Goal: Task Accomplishment & Management: Complete application form

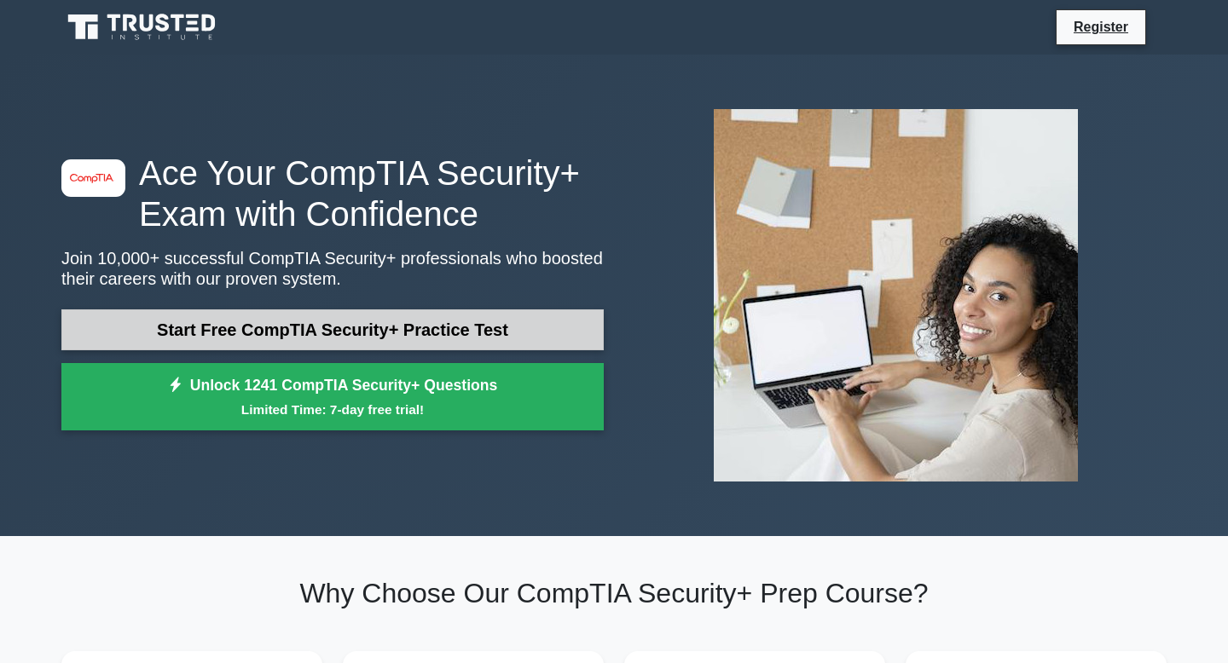
click at [391, 333] on link "Start Free CompTIA Security+ Practice Test" at bounding box center [332, 330] width 542 height 41
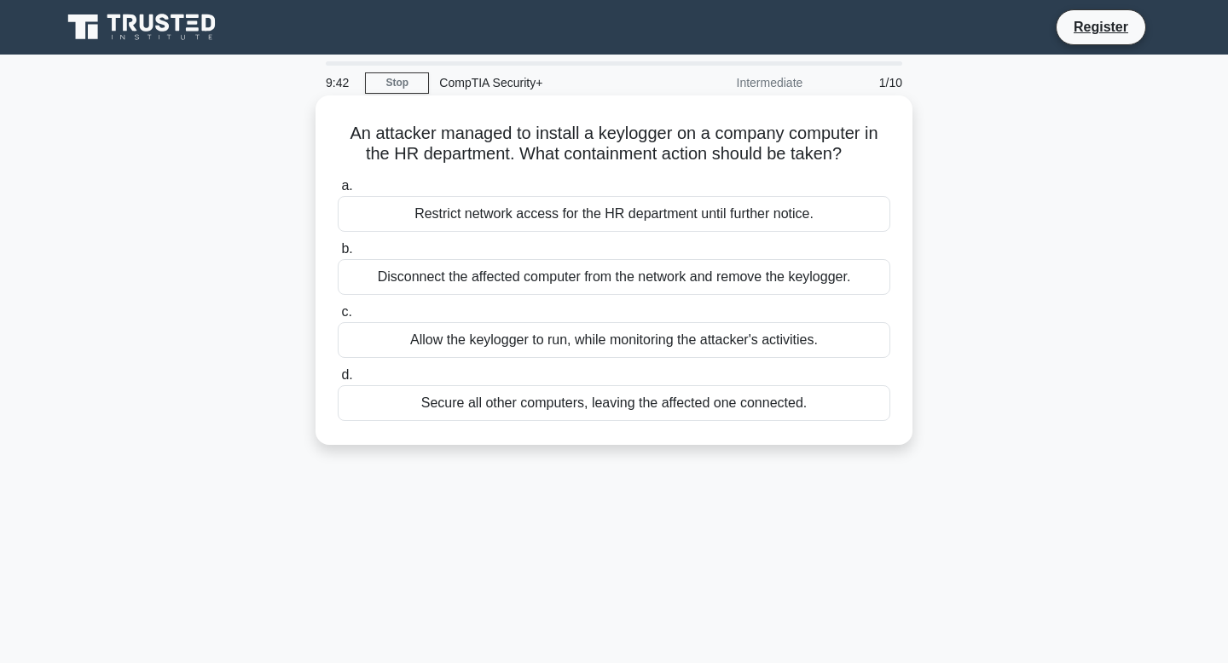
click at [583, 290] on div "Disconnect the affected computer from the network and remove the keylogger." at bounding box center [614, 277] width 553 height 36
click at [338, 255] on input "b. Disconnect the affected computer from the network and remove the keylogger." at bounding box center [338, 249] width 0 height 11
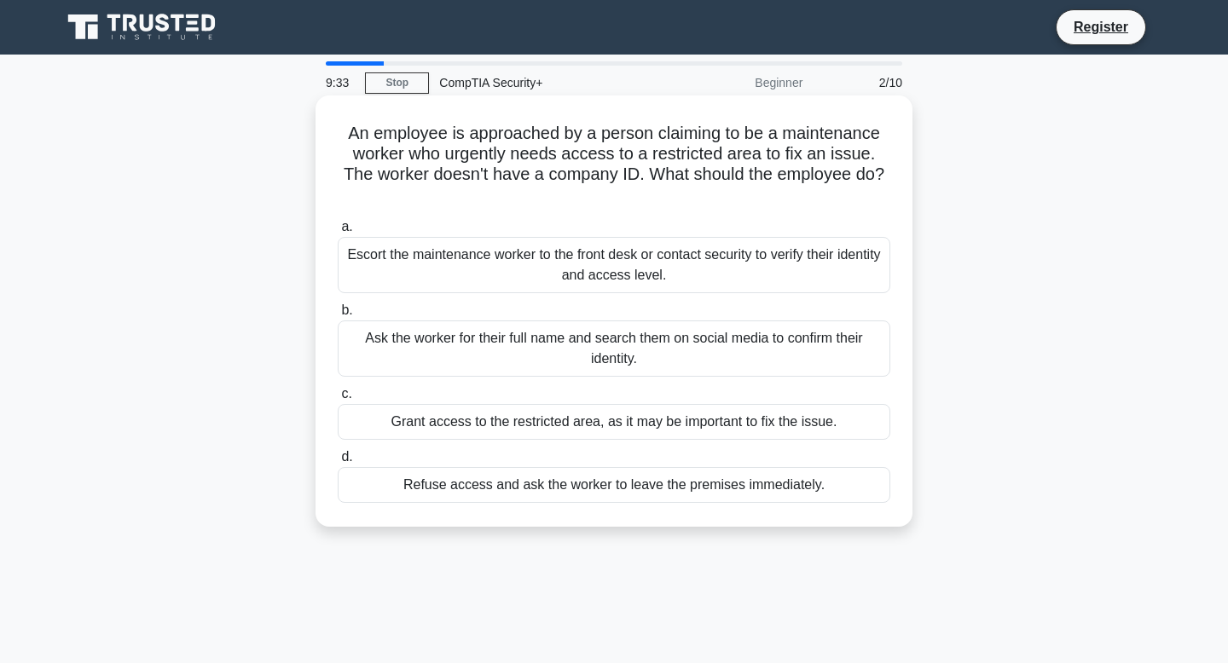
click at [783, 485] on div "Refuse access and ask the worker to leave the premises immediately." at bounding box center [614, 485] width 553 height 36
click at [338, 463] on input "d. Refuse access and ask the worker to leave the premises immediately." at bounding box center [338, 457] width 0 height 11
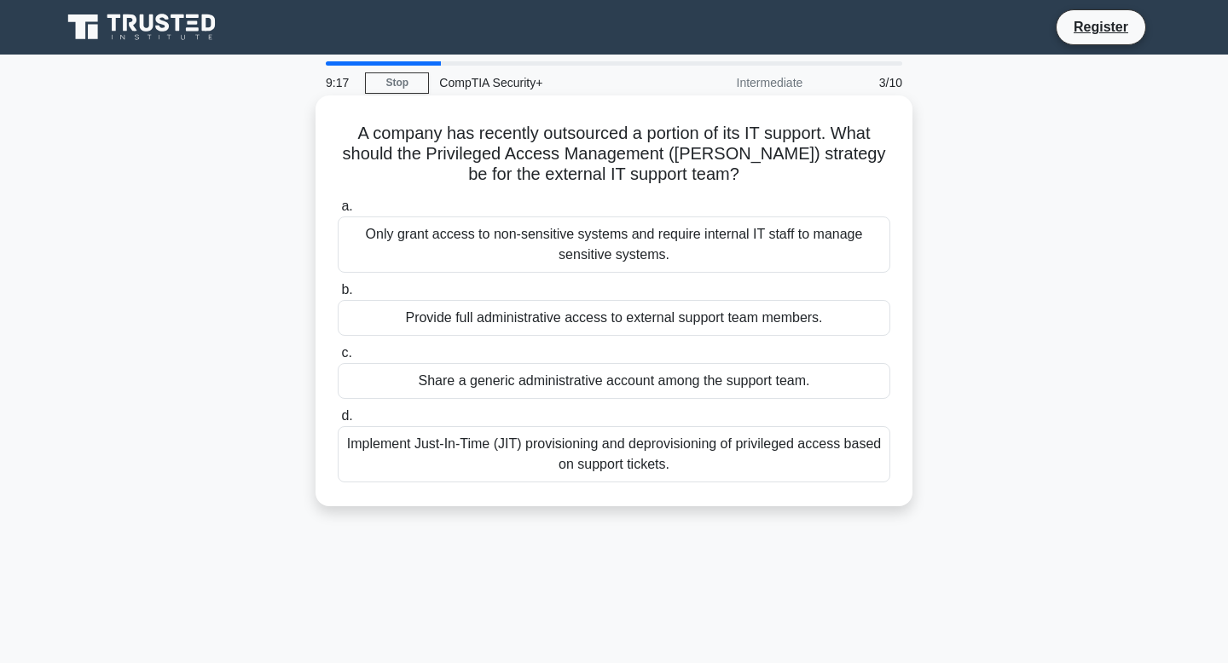
click at [732, 254] on div "Only grant access to non-sensitive systems and require internal IT staff to man…" at bounding box center [614, 245] width 553 height 56
click at [338, 212] on input "a. Only grant access to non-sensitive systems and require internal IT staff to …" at bounding box center [338, 206] width 0 height 11
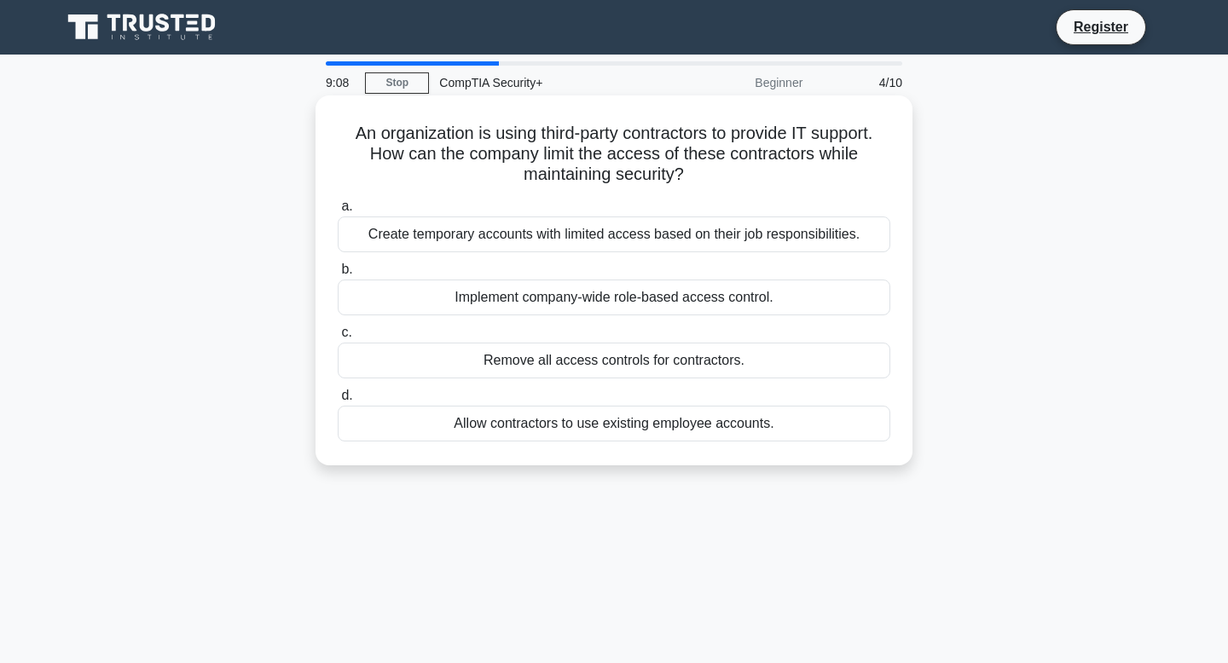
click at [839, 240] on div "Create temporary accounts with limited access based on their job responsibiliti…" at bounding box center [614, 235] width 553 height 36
click at [338, 212] on input "a. Create temporary accounts with limited access based on their job responsibil…" at bounding box center [338, 206] width 0 height 11
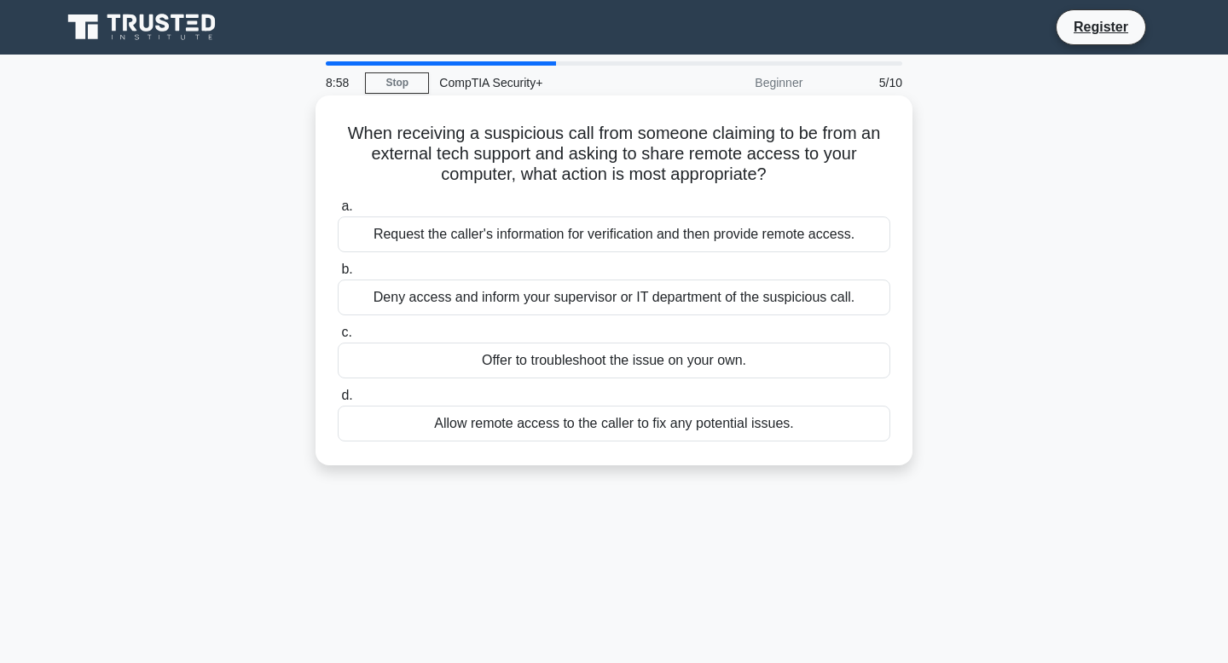
click at [835, 236] on div "Request the caller's information for verification and then provide remote acces…" at bounding box center [614, 235] width 553 height 36
click at [338, 212] on input "a. Request the caller's information for verification and then provide remote ac…" at bounding box center [338, 206] width 0 height 11
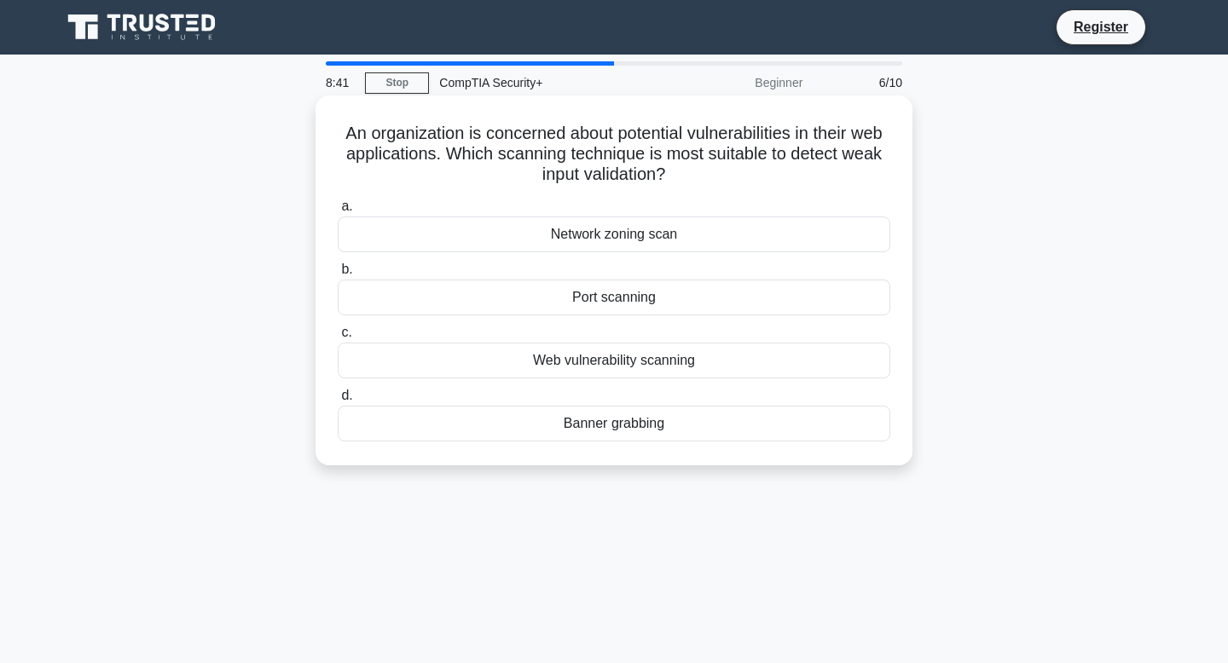
click at [692, 242] on div "Network zoning scan" at bounding box center [614, 235] width 553 height 36
click at [338, 212] on input "a. Network zoning scan" at bounding box center [338, 206] width 0 height 11
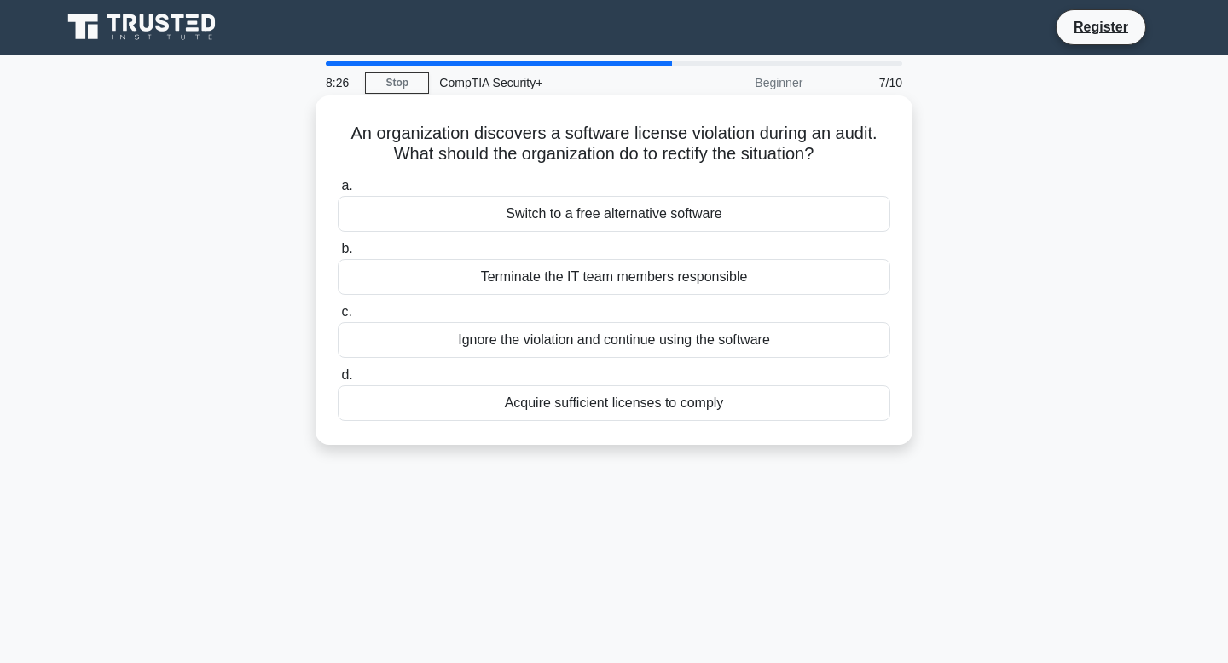
click at [733, 408] on div "Acquire sufficient licenses to comply" at bounding box center [614, 403] width 553 height 36
click at [338, 381] on input "d. Acquire sufficient licenses to comply" at bounding box center [338, 375] width 0 height 11
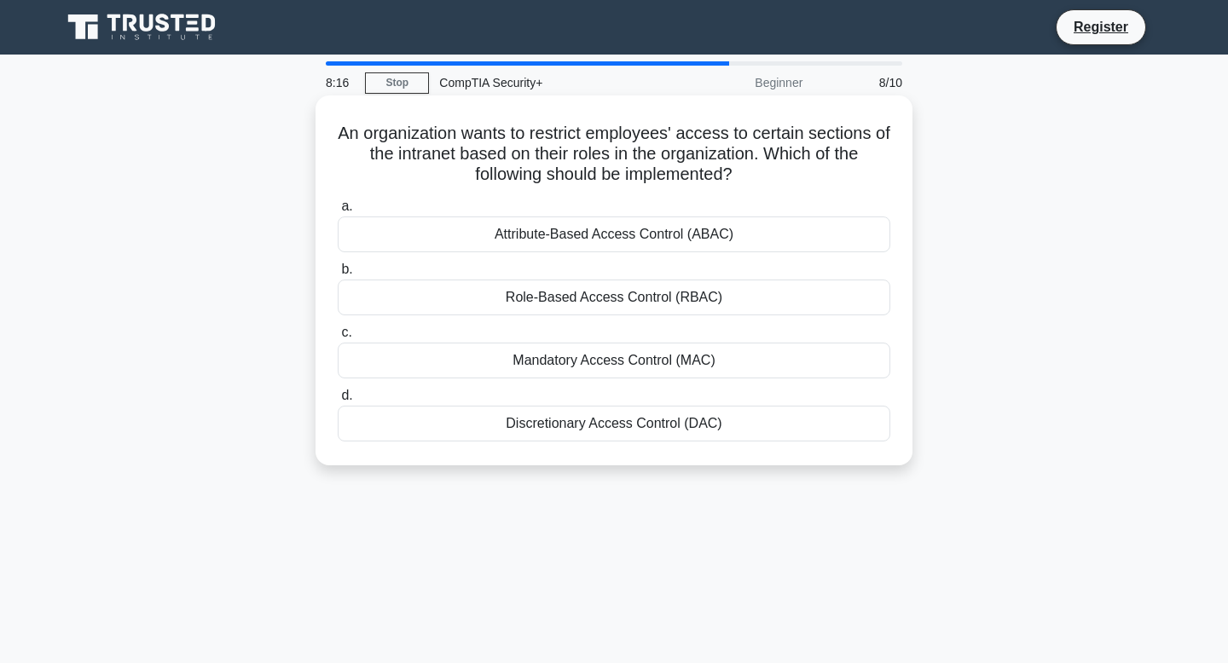
click at [715, 301] on div "Role-Based Access Control (RBAC)" at bounding box center [614, 298] width 553 height 36
click at [338, 275] on input "b. Role-Based Access Control (RBAC)" at bounding box center [338, 269] width 0 height 11
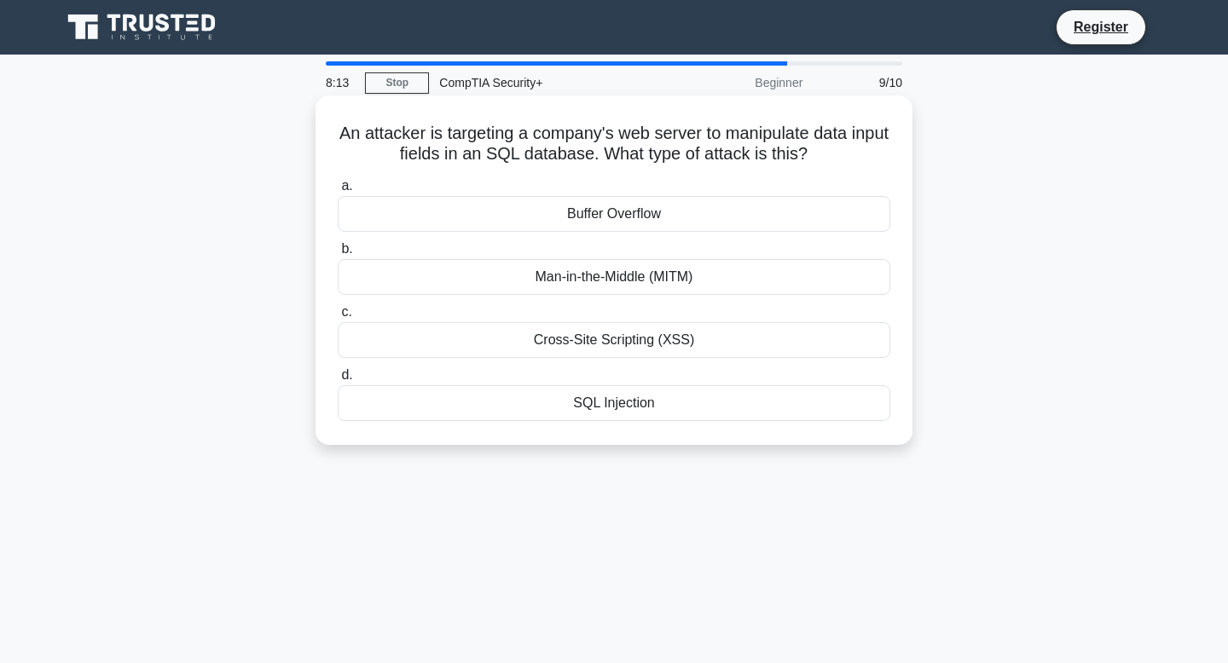
click at [679, 401] on div "SQL Injection" at bounding box center [614, 403] width 553 height 36
click at [338, 381] on input "d. SQL Injection" at bounding box center [338, 375] width 0 height 11
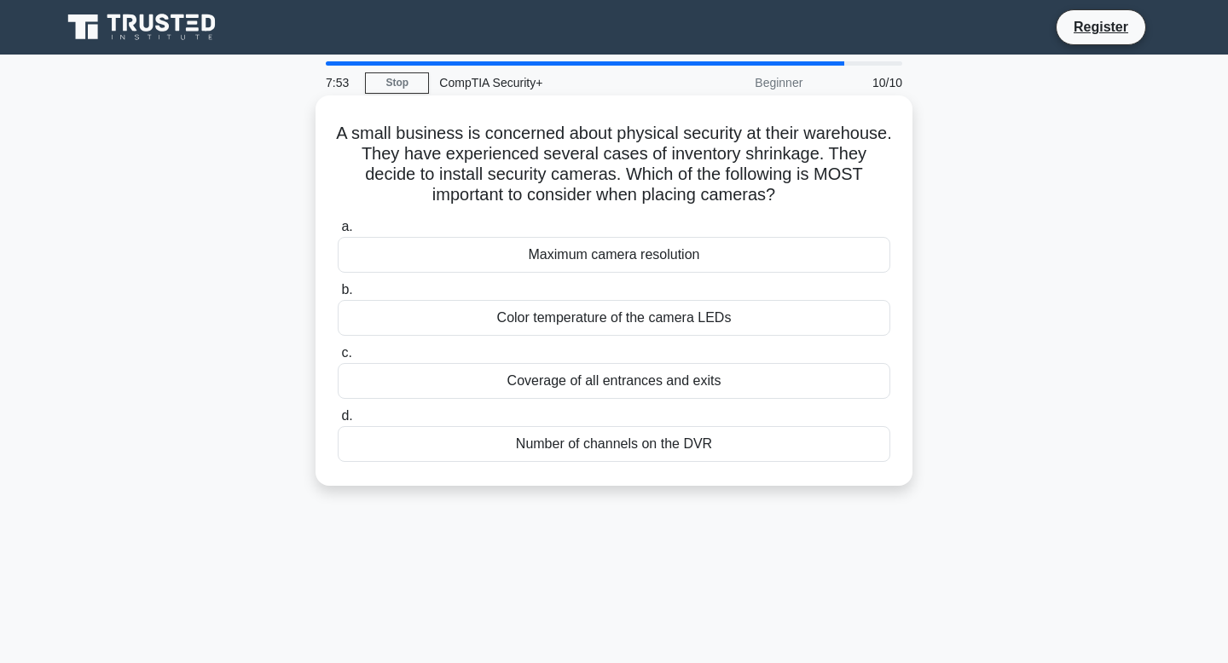
click at [722, 386] on div "Coverage of all entrances and exits" at bounding box center [614, 381] width 553 height 36
click at [338, 359] on input "c. Coverage of all entrances and exits" at bounding box center [338, 353] width 0 height 11
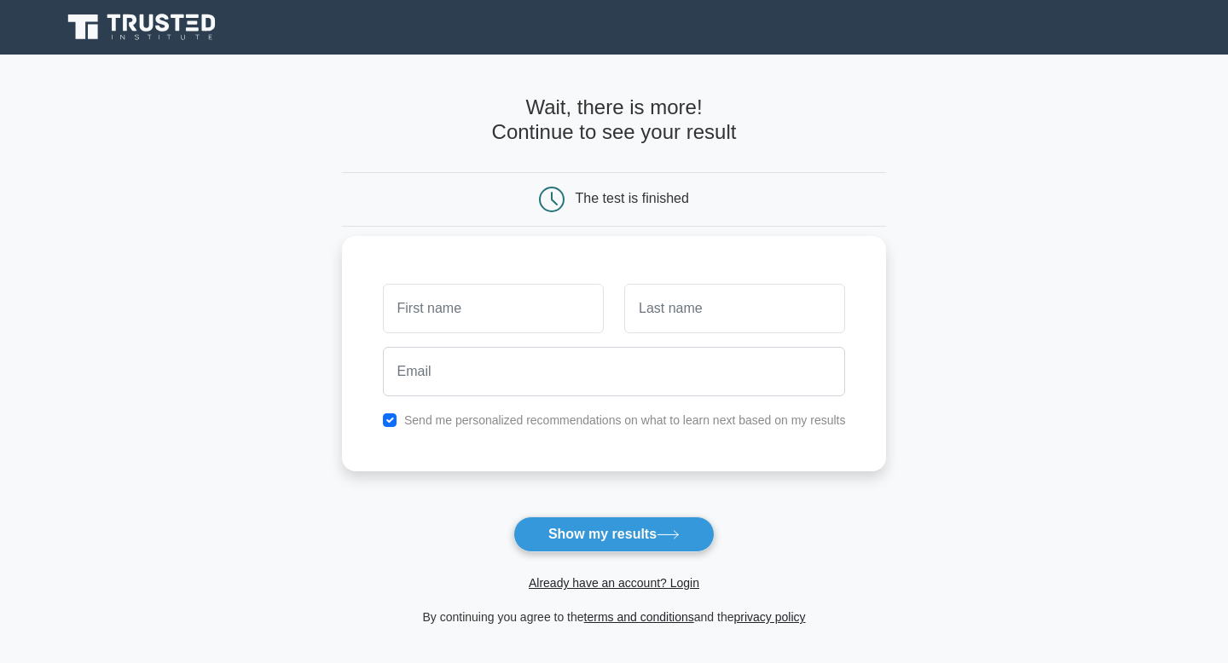
click at [656, 422] on label "Send me personalized recommendations on what to learn next based on my results" at bounding box center [625, 421] width 442 height 14
click at [387, 421] on input "checkbox" at bounding box center [390, 421] width 14 height 14
checkbox input "false"
click at [581, 542] on button "Show my results" at bounding box center [613, 535] width 201 height 36
click at [504, 322] on input "text" at bounding box center [493, 308] width 221 height 49
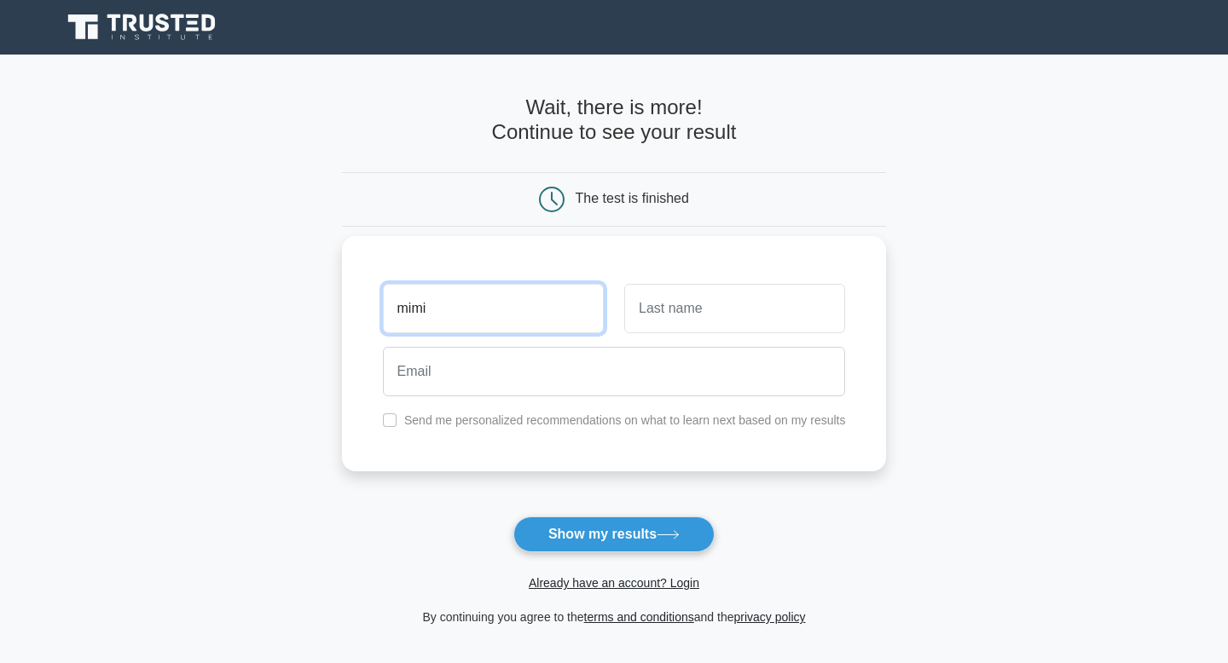
type input "mimi"
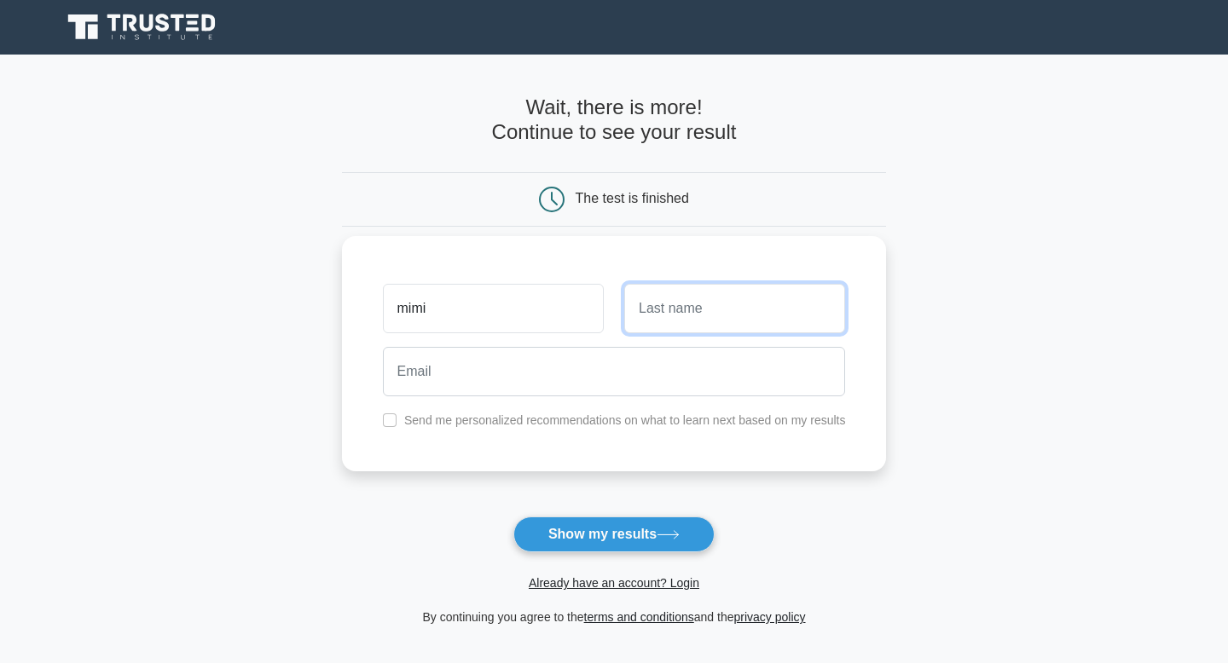
click at [671, 311] on input "text" at bounding box center [734, 308] width 221 height 49
type input "moo"
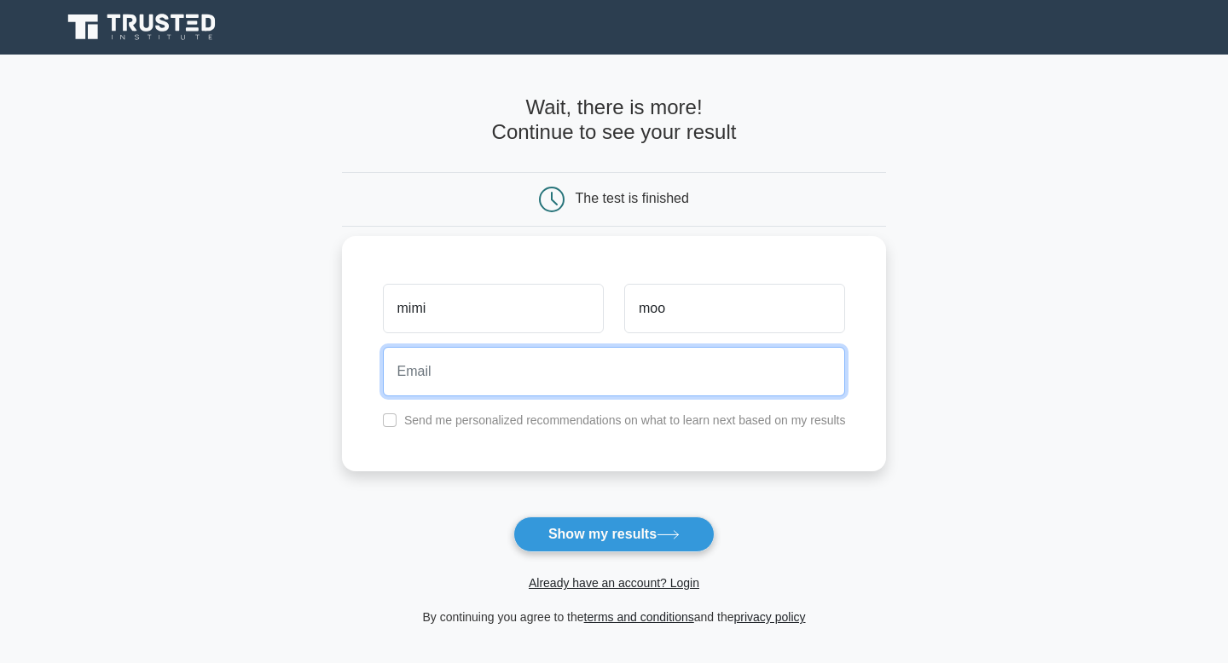
click at [616, 364] on input "email" at bounding box center [614, 371] width 463 height 49
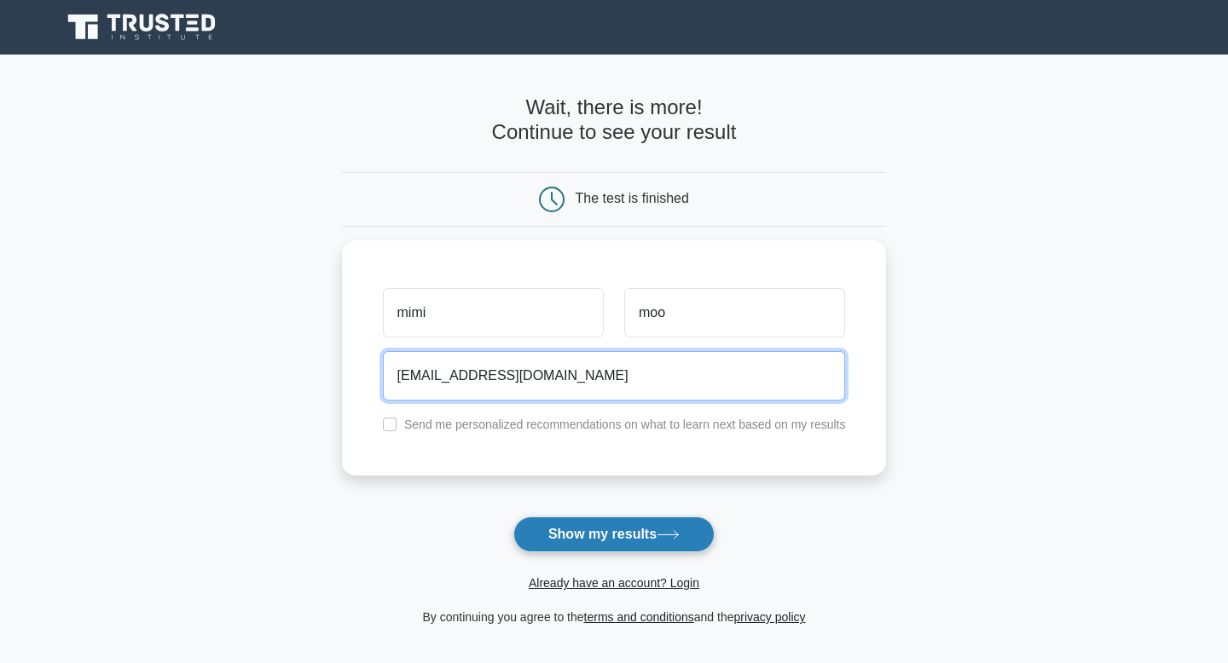
type input "abc@gmail.com"
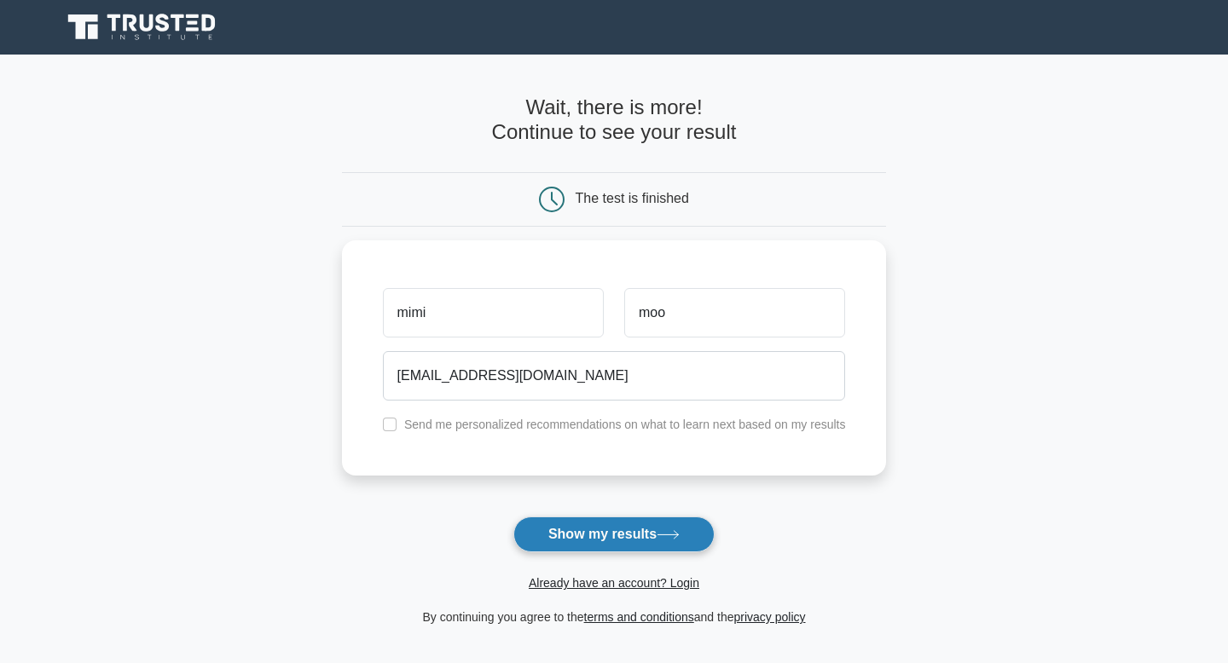
click at [662, 537] on icon at bounding box center [668, 534] width 23 height 9
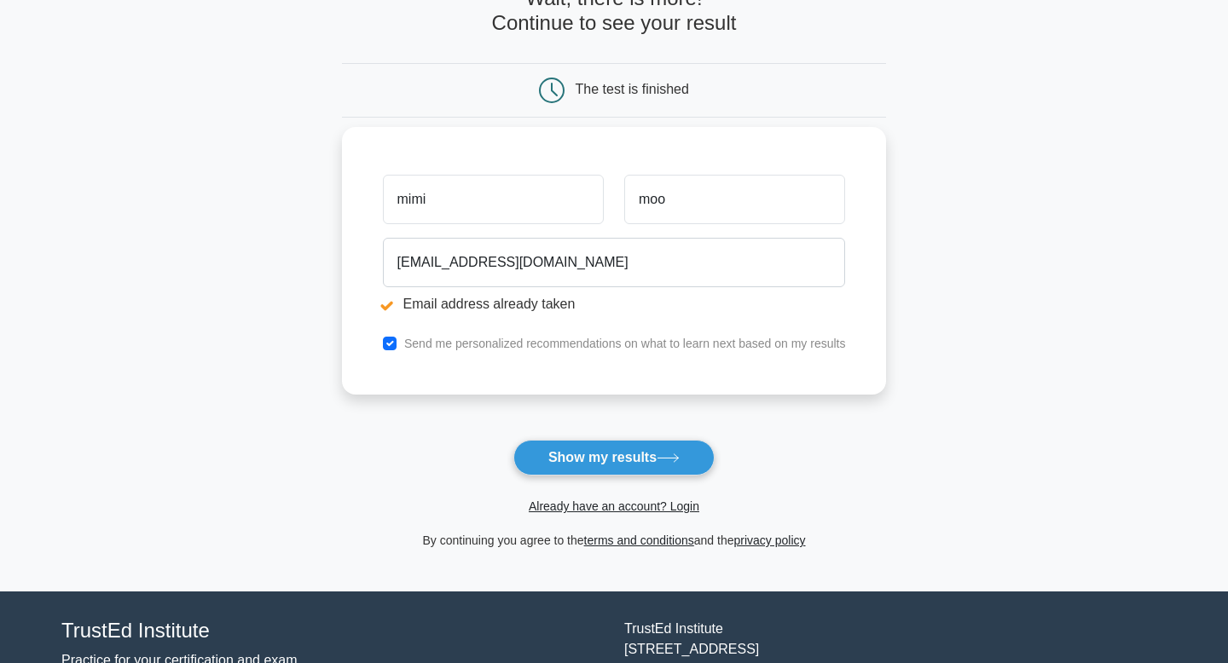
scroll to position [138, 0]
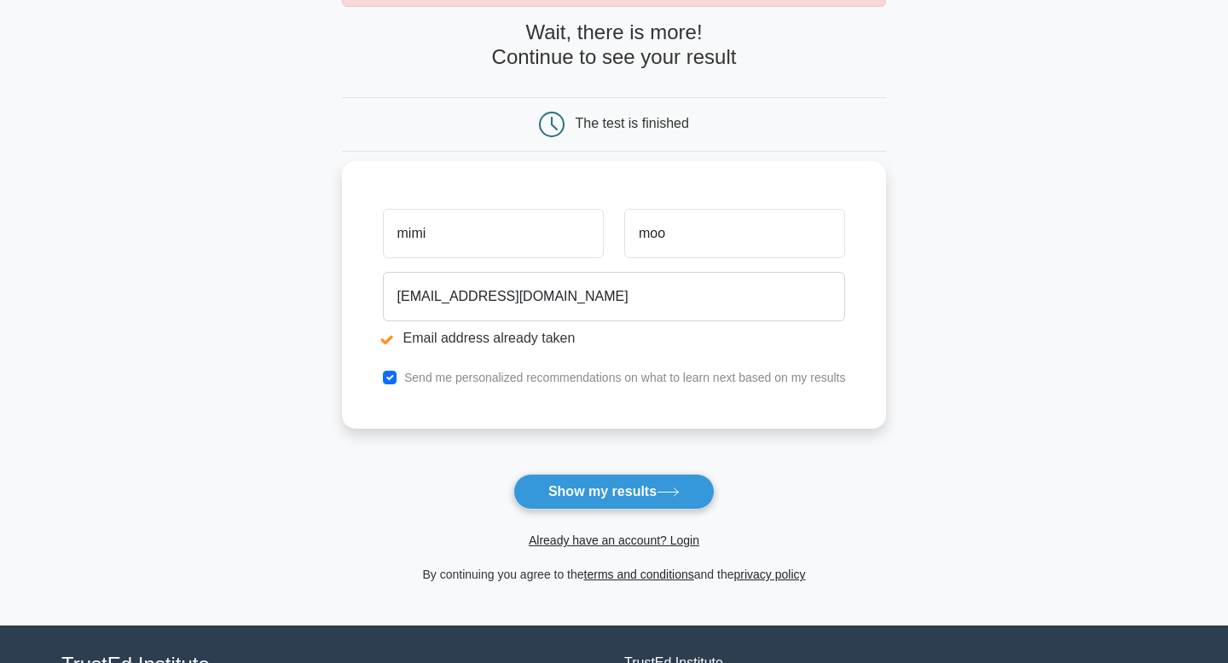
click at [591, 379] on label "Send me personalized recommendations on what to learn next based on my results" at bounding box center [625, 378] width 442 height 14
click at [577, 387] on div "Send me personalized recommendations on what to learn next based on my results" at bounding box center [615, 378] width 484 height 20
click at [567, 384] on label "Send me personalized recommendations on what to learn next based on my results" at bounding box center [625, 378] width 442 height 14
click at [391, 376] on input "checkbox" at bounding box center [390, 378] width 14 height 14
checkbox input "false"
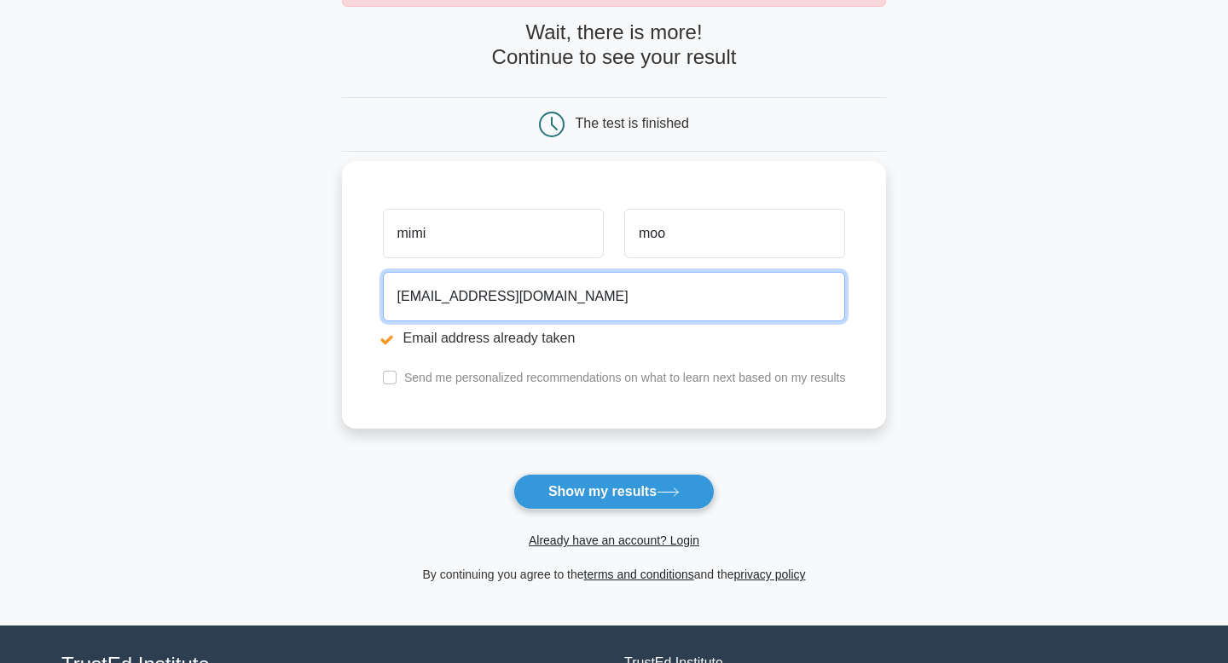
click at [414, 298] on input "abc@gmail.com" at bounding box center [614, 296] width 463 height 49
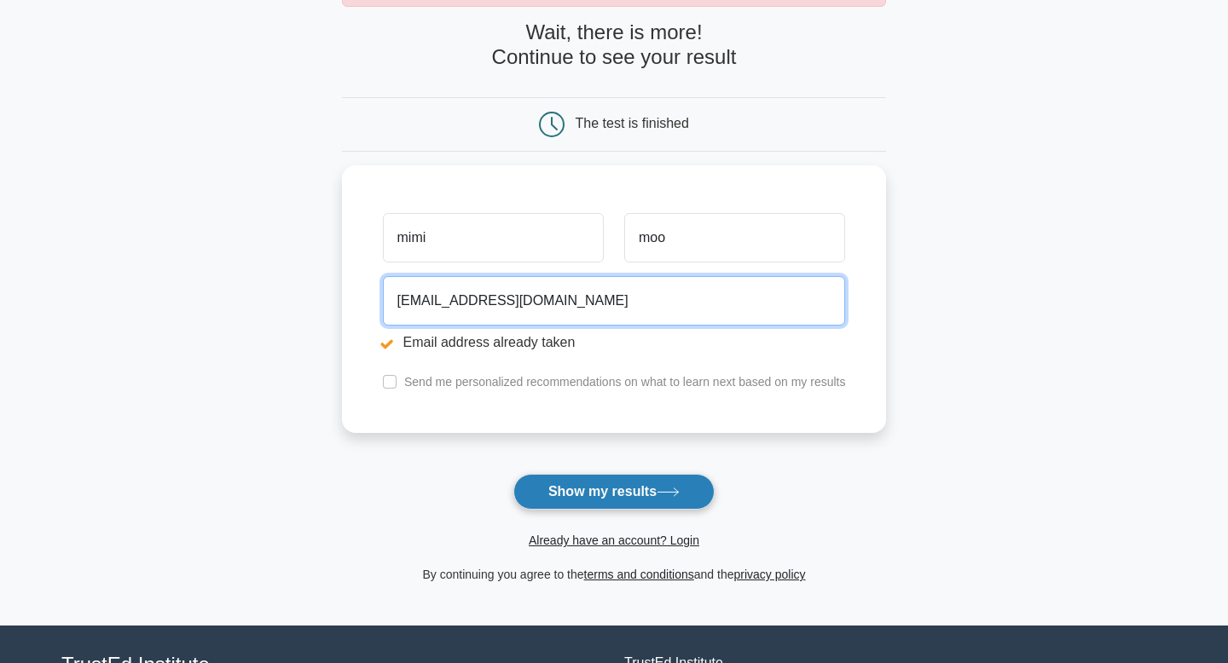
type input "somnus072@gmail.com"
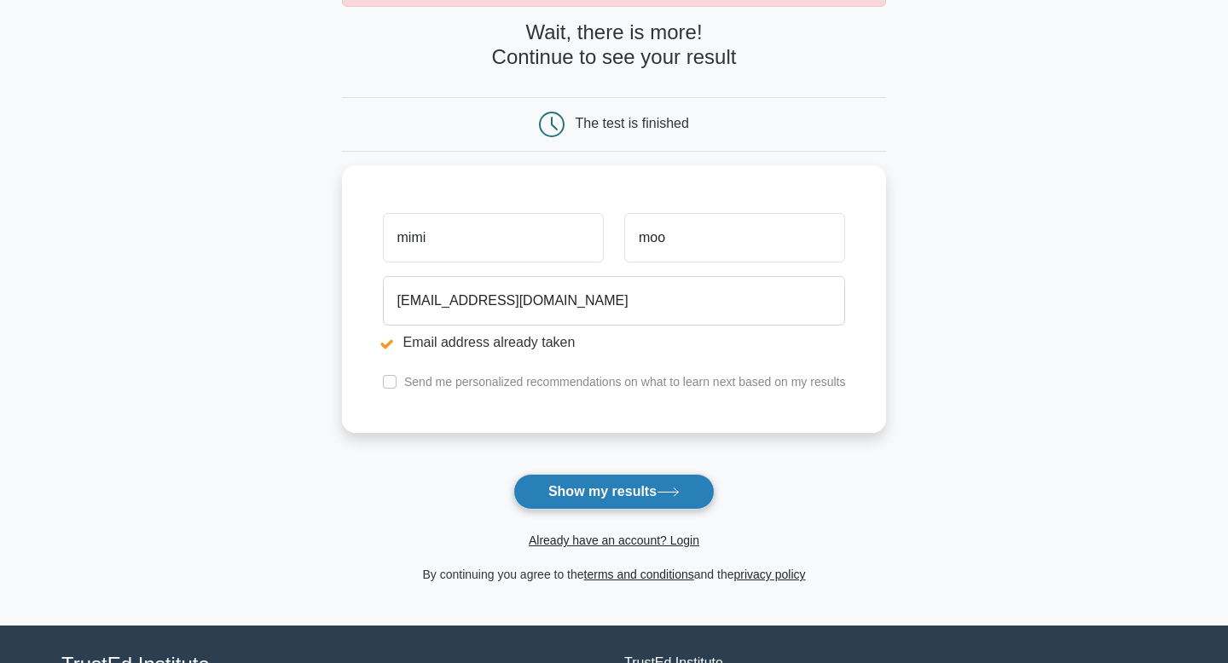
click at [598, 486] on button "Show my results" at bounding box center [613, 492] width 201 height 36
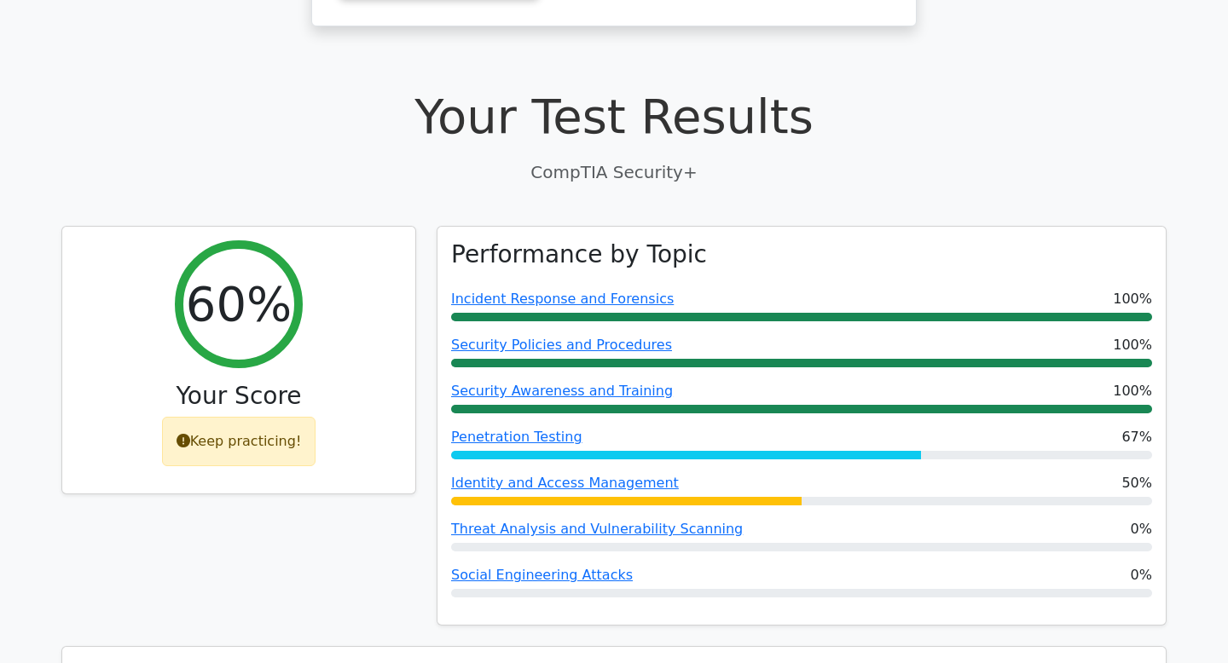
scroll to position [522, 0]
